Goal: Find contact information

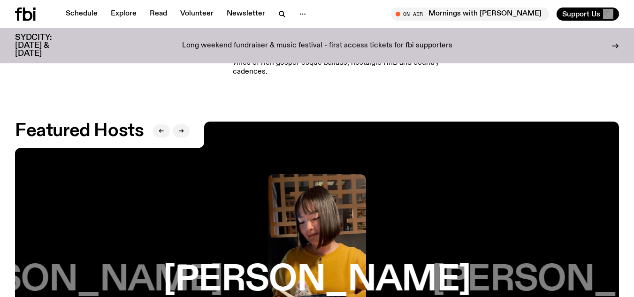
scroll to position [1218, 0]
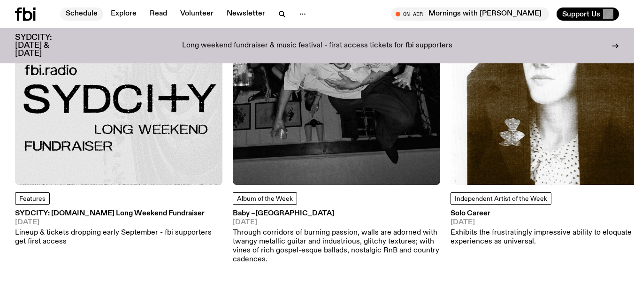
click at [83, 9] on link "Schedule" at bounding box center [81, 14] width 43 height 13
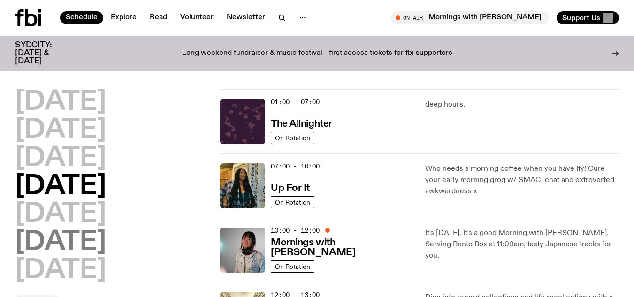
click at [80, 246] on h2 "[DATE]" at bounding box center [60, 242] width 91 height 26
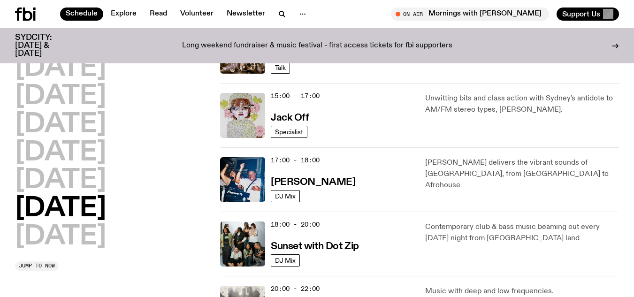
scroll to position [402, 0]
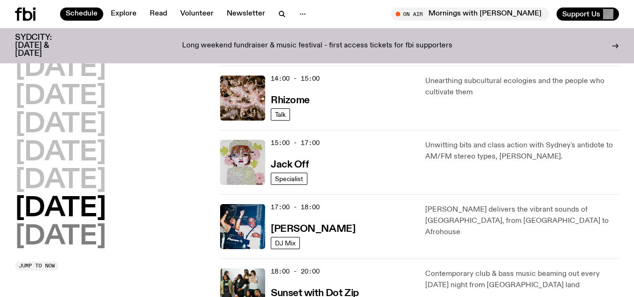
click at [77, 239] on h2 "[DATE]" at bounding box center [60, 237] width 91 height 26
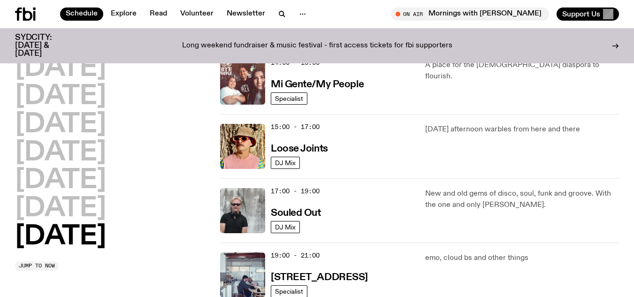
scroll to position [496, 0]
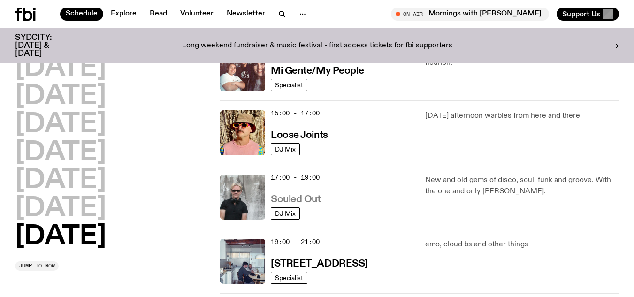
click at [294, 197] on h3 "Souled Out" at bounding box center [296, 200] width 50 height 10
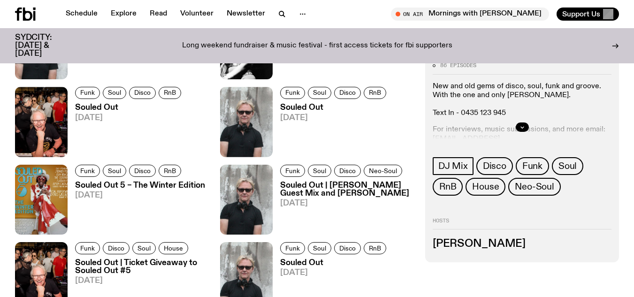
scroll to position [462, 0]
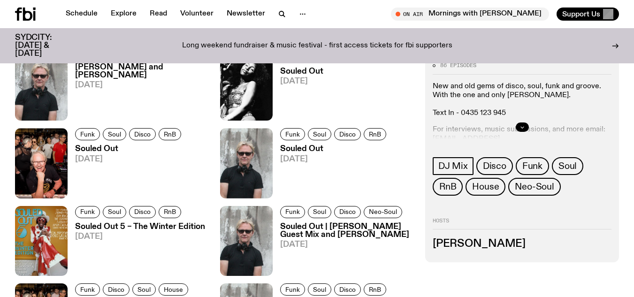
click at [524, 124] on button "button" at bounding box center [522, 126] width 13 height 9
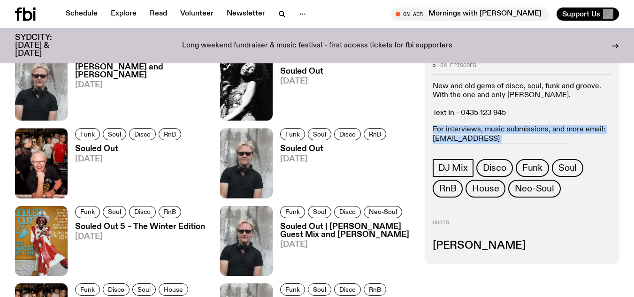
drag, startPoint x: 430, startPoint y: 123, endPoint x: 553, endPoint y: 137, distance: 124.2
click at [597, 137] on div "86 episodes New and old gems of disco, soul, funk and groove. With the one and …" at bounding box center [522, 159] width 194 height 208
copy p "For interviews, music submissions, and more email: [EMAIL_ADDRESS][DOMAIN_NAME]…"
